Goal: Download file/media

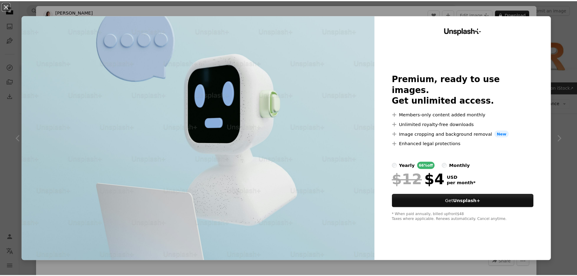
scroll to position [969, 0]
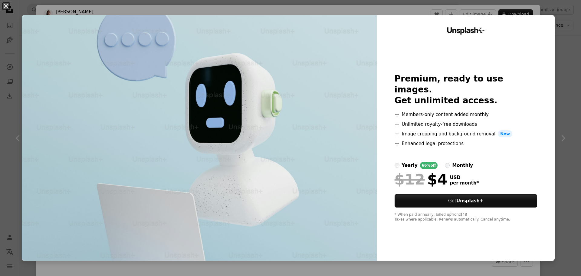
click at [556, 74] on div "An X shape Unsplash+ Premium, ready to use images. Get unlimited access. A plus…" at bounding box center [290, 138] width 581 height 276
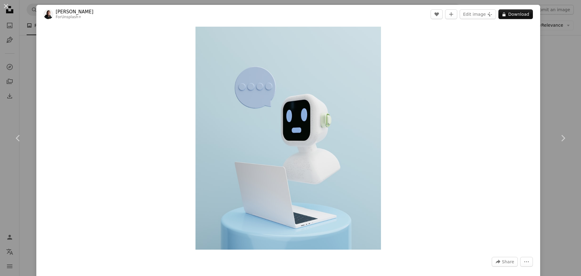
click at [543, 56] on div "An X shape Chevron left Chevron right [PERSON_NAME] For Unsplash+ A heart A plu…" at bounding box center [290, 138] width 581 height 276
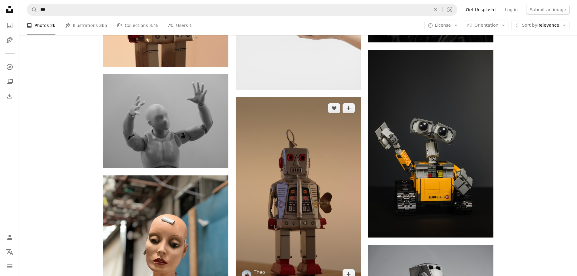
scroll to position [1241, 0]
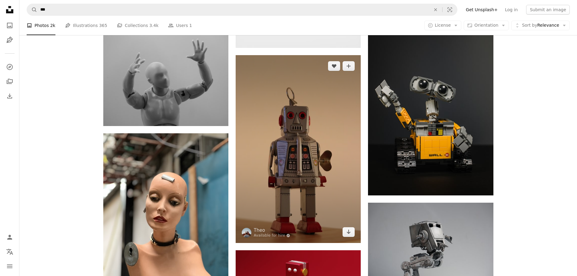
click at [294, 122] on img at bounding box center [298, 149] width 125 height 188
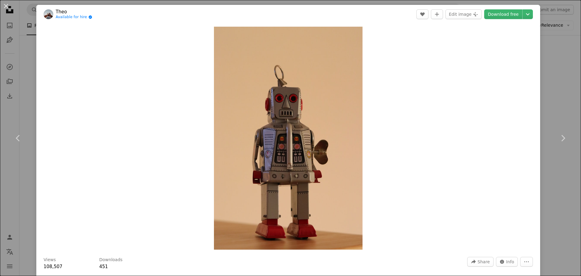
click at [563, 67] on div "An X shape Chevron left Chevron right Theo Available for hire A checkmark insid…" at bounding box center [290, 138] width 581 height 276
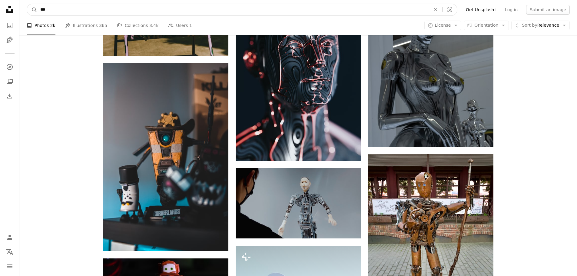
scroll to position [677, 0]
drag, startPoint x: 81, startPoint y: 14, endPoint x: 2, endPoint y: 0, distance: 80.8
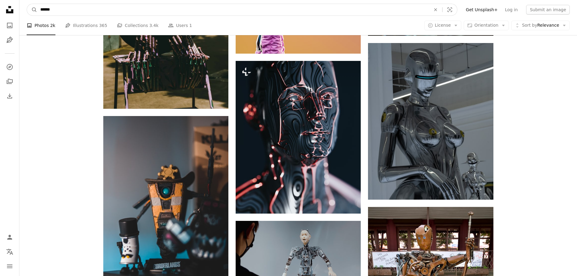
type input "**"
click button "A magnifying glass" at bounding box center [32, 10] width 10 height 12
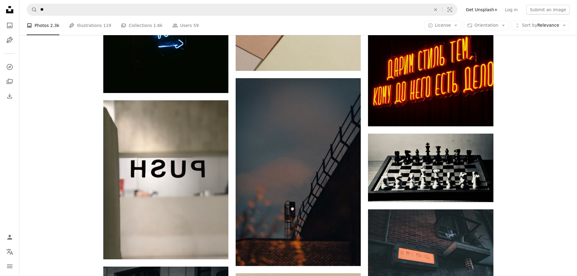
scroll to position [606, 0]
